Goal: Information Seeking & Learning: Understand process/instructions

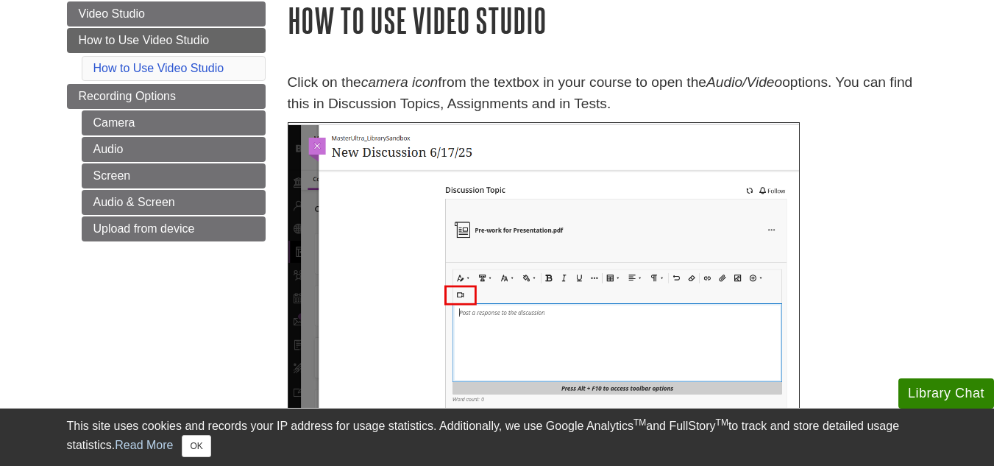
scroll to position [162, 0]
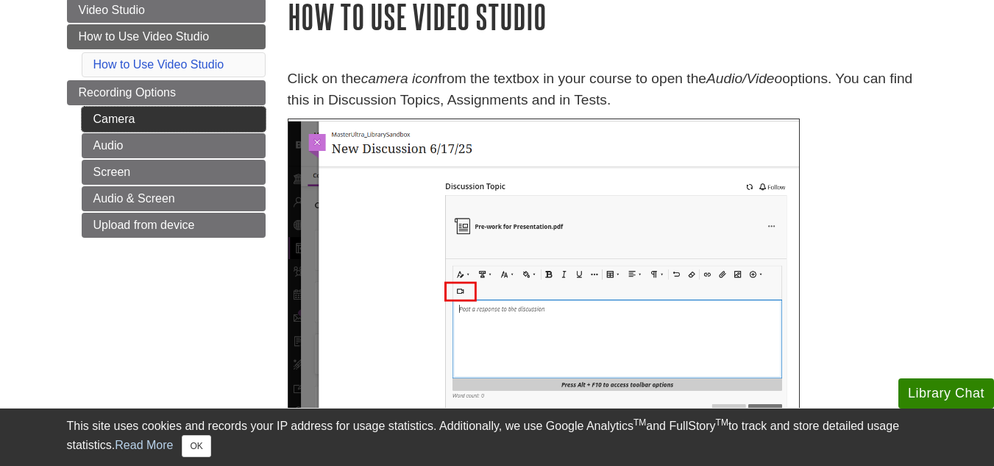
click at [250, 120] on link "Camera" at bounding box center [174, 119] width 184 height 25
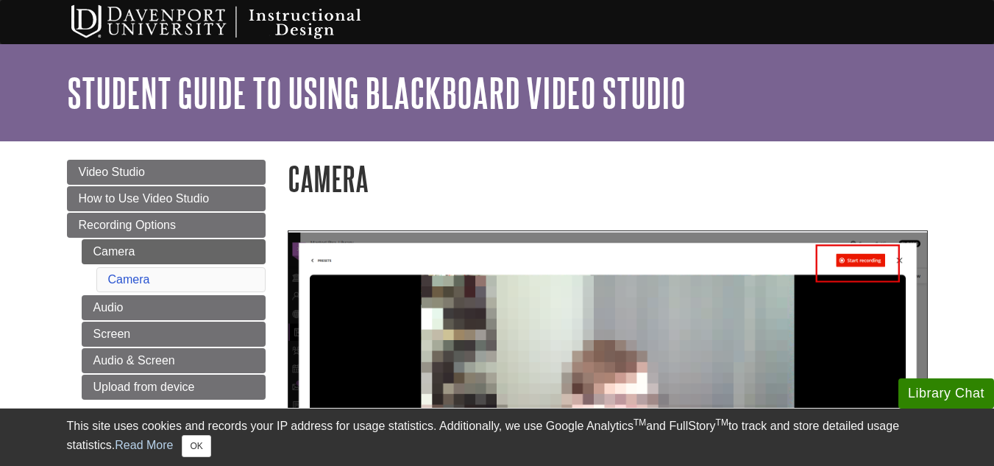
click at [235, 170] on link "Video Studio" at bounding box center [166, 172] width 199 height 25
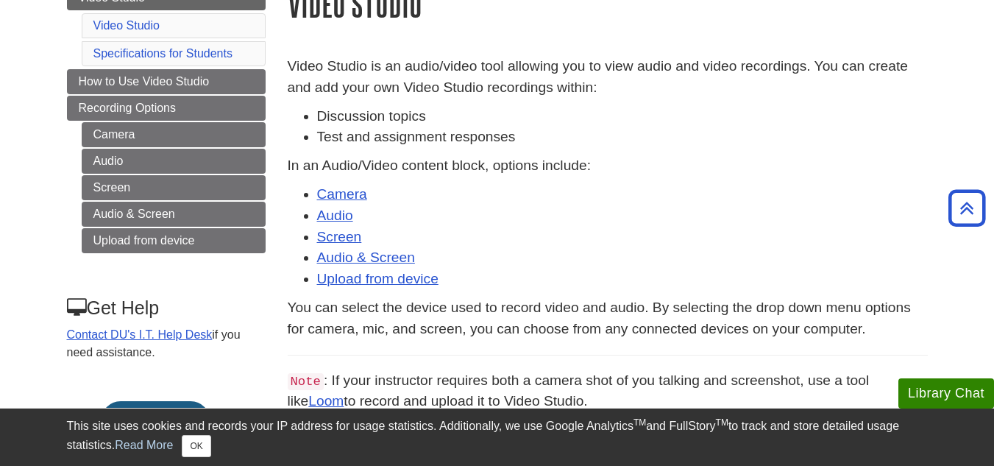
scroll to position [183, 0]
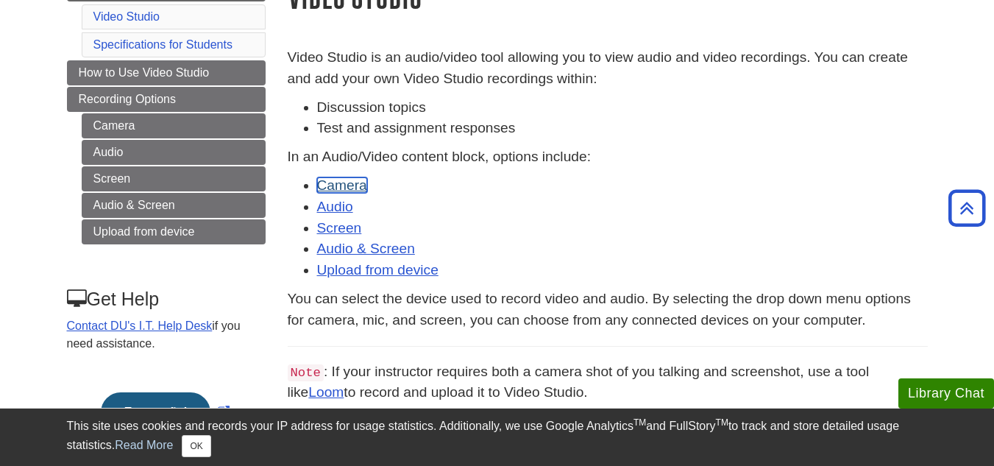
click at [358, 188] on link "Camera" at bounding box center [342, 184] width 50 height 15
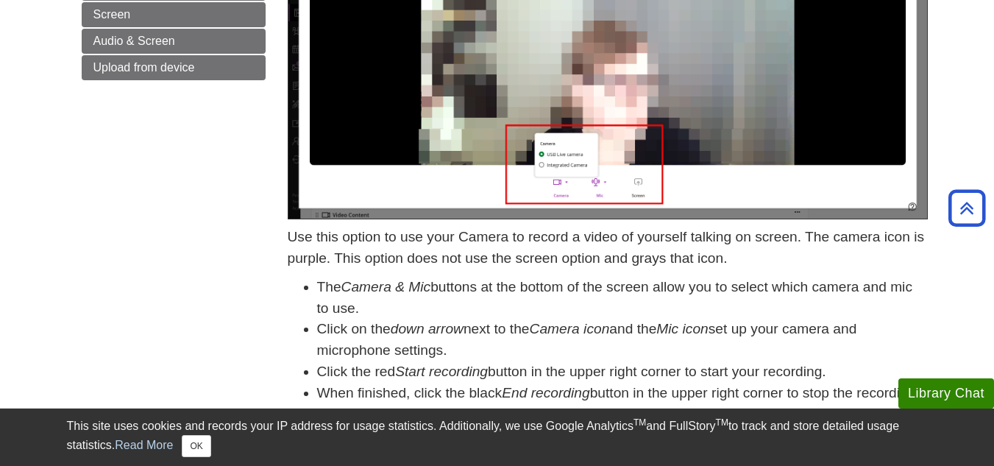
scroll to position [321, 0]
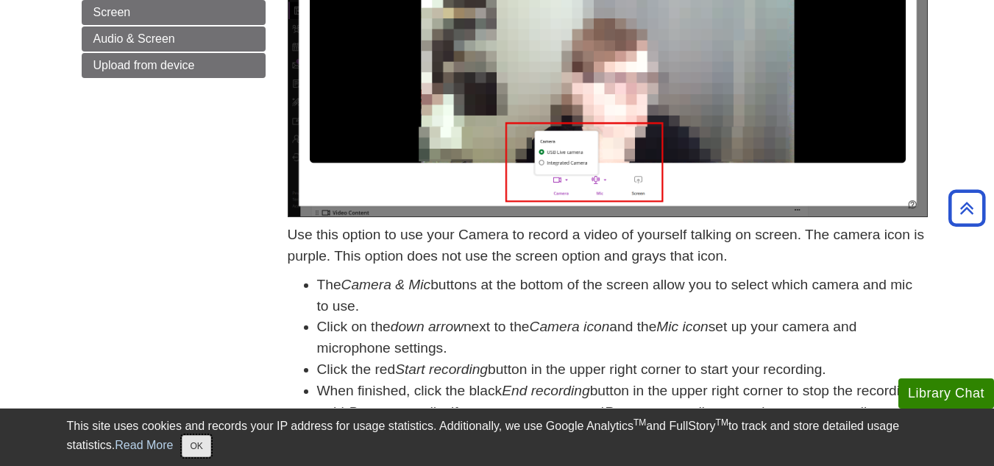
click at [193, 443] on button "OK" at bounding box center [196, 446] width 29 height 22
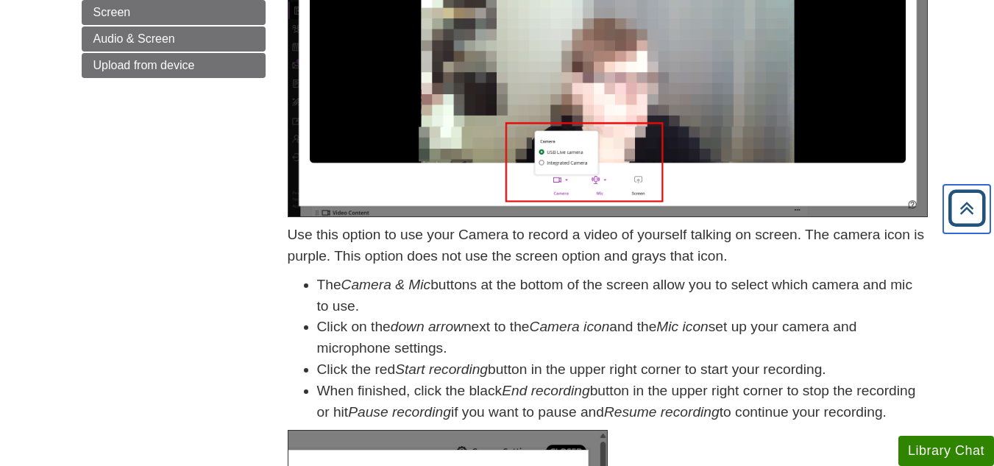
click at [963, 208] on icon "Back to Top" at bounding box center [966, 208] width 47 height 47
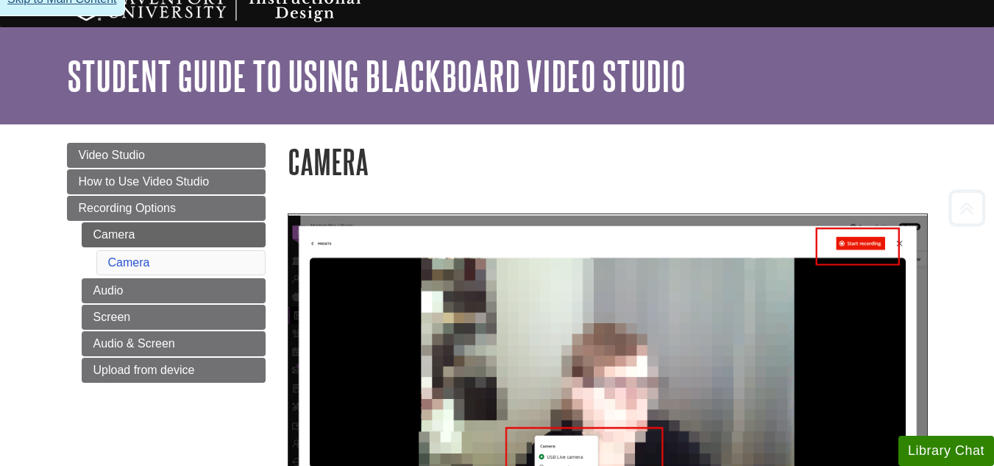
scroll to position [0, 0]
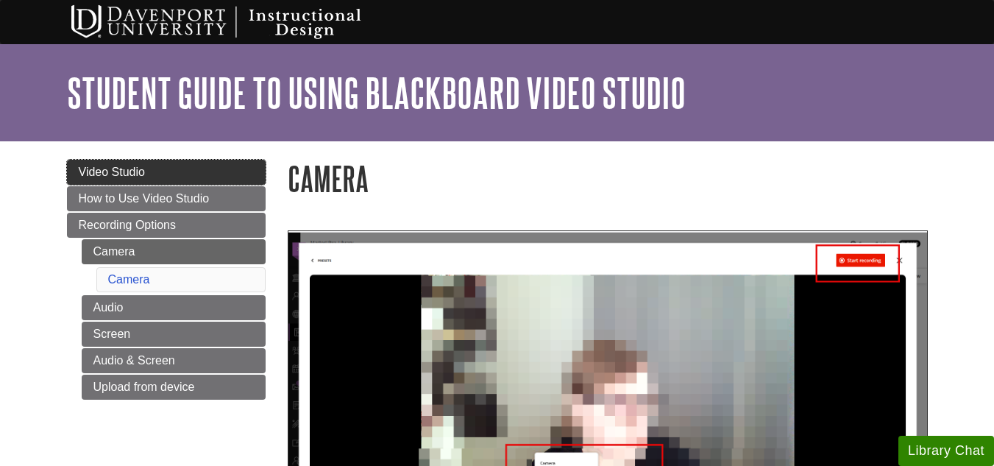
click at [163, 165] on link "Video Studio" at bounding box center [166, 172] width 199 height 25
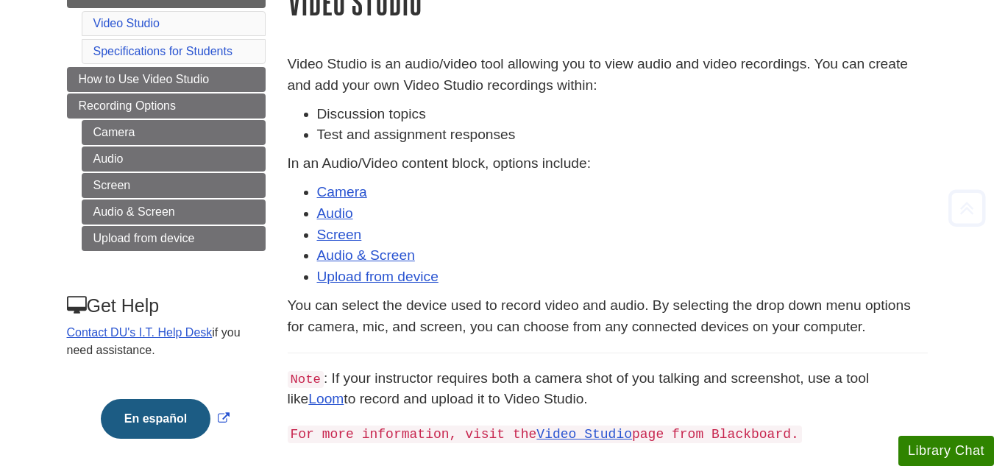
scroll to position [196, 0]
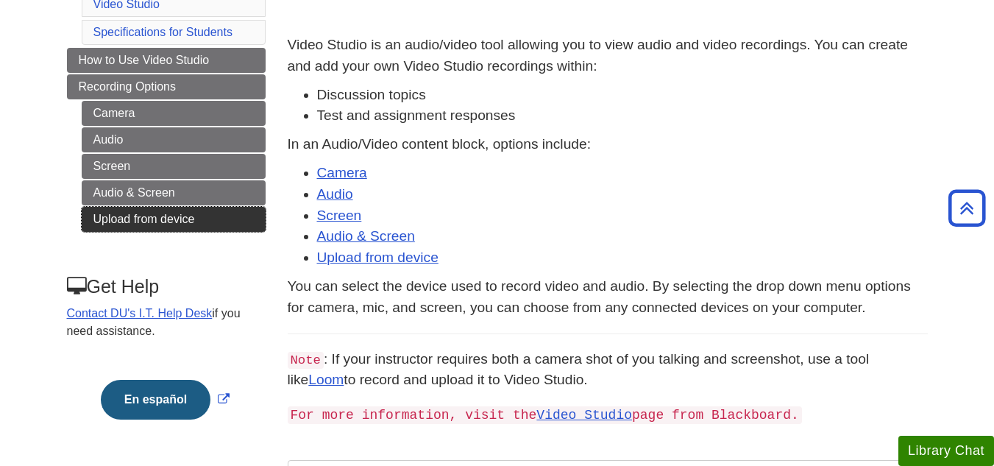
click at [207, 210] on link "Upload from device" at bounding box center [174, 219] width 184 height 25
